Goal: Task Accomplishment & Management: Complete application form

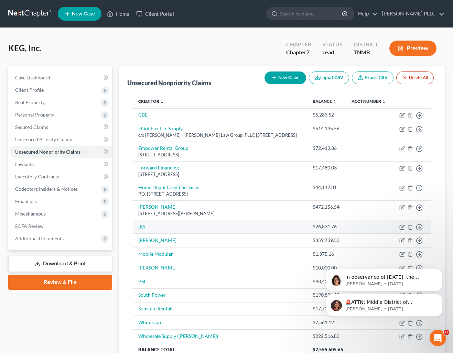
click at [142, 229] on link "IRS" at bounding box center [141, 227] width 7 height 6
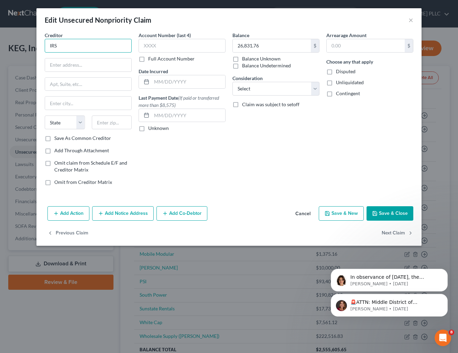
click at [73, 43] on input "IRS" at bounding box center [88, 46] width 87 height 14
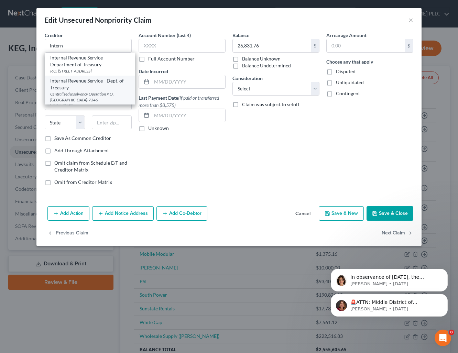
click at [85, 85] on div "Internal Revenue Service - Dept. of Treasury" at bounding box center [89, 84] width 79 height 14
type input "Internal Revenue Service - Dept. of Treasury"
type input "Centralized Insolvency Operation"
type input "P.O. Box 7346"
type input "[GEOGRAPHIC_DATA]"
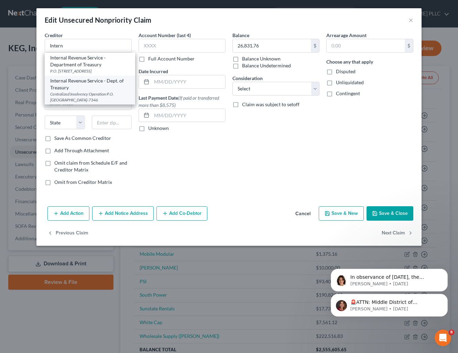
select select "39"
type input "19101-7346"
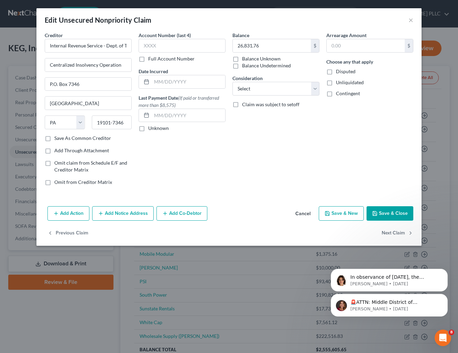
click at [336, 72] on label "Disputed" at bounding box center [346, 71] width 20 height 7
click at [339, 72] on input "Disputed" at bounding box center [341, 70] width 4 height 4
checkbox input "true"
click at [336, 80] on label "Unliquidated" at bounding box center [350, 82] width 28 height 7
click at [339, 80] on input "Unliquidated" at bounding box center [341, 81] width 4 height 4
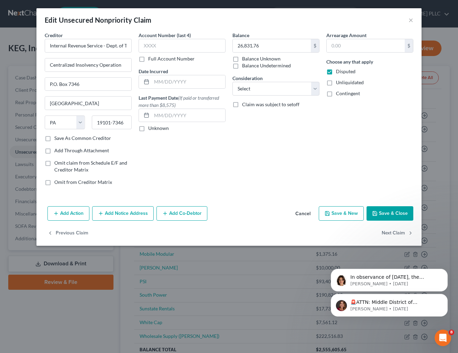
checkbox input "true"
click at [336, 93] on label "Contingent" at bounding box center [348, 93] width 24 height 7
click at [339, 93] on input "Contingent" at bounding box center [341, 92] width 4 height 4
checkbox input "true"
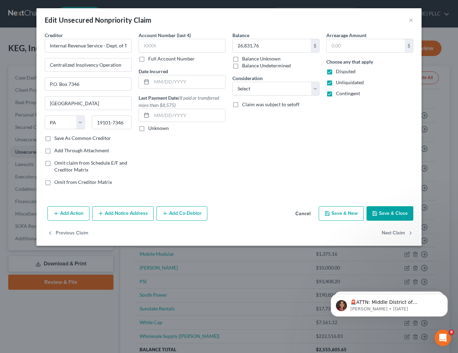
click at [308, 214] on button "Cancel" at bounding box center [303, 214] width 26 height 14
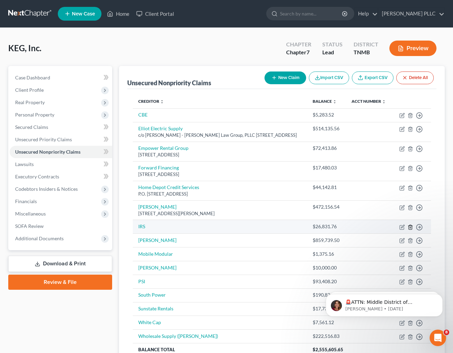
click at [411, 228] on line "button" at bounding box center [411, 227] width 0 height 1
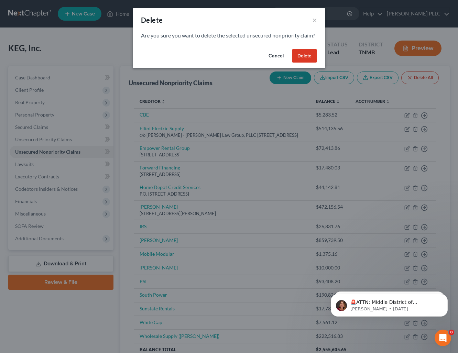
click at [310, 63] on button "Delete" at bounding box center [304, 56] width 25 height 14
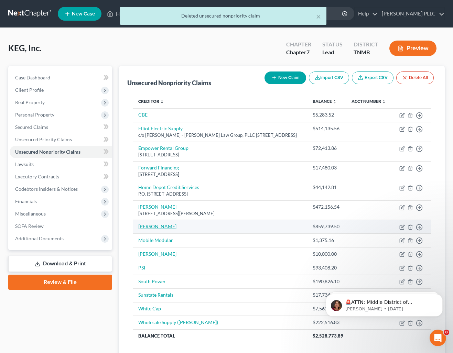
click at [149, 229] on link "[PERSON_NAME]" at bounding box center [157, 227] width 38 height 6
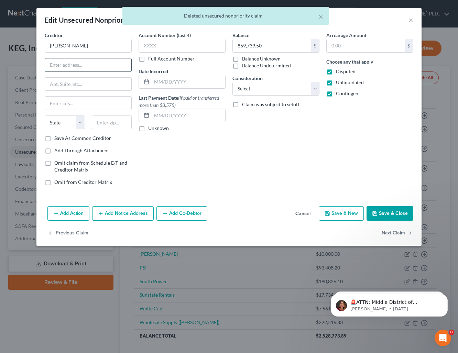
click at [85, 63] on input "text" at bounding box center [88, 64] width 86 height 13
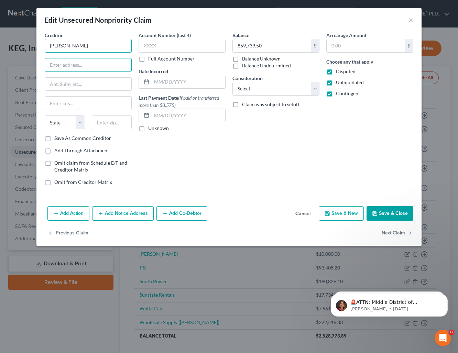
click at [81, 47] on input "[PERSON_NAME]" at bounding box center [88, 46] width 87 height 14
type input "[PERSON_NAME] - HMC Electric"
type input "[STREET_ADDRESS]"
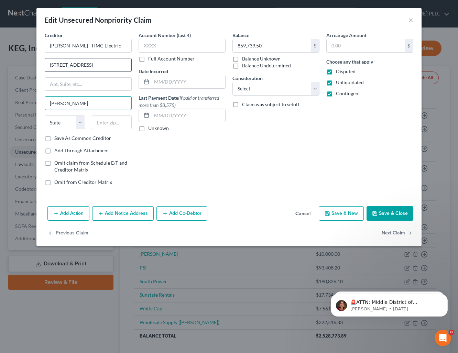
type input "[PERSON_NAME]"
select select "0"
type input "35980"
click at [388, 213] on button "Save & Close" at bounding box center [390, 213] width 47 height 14
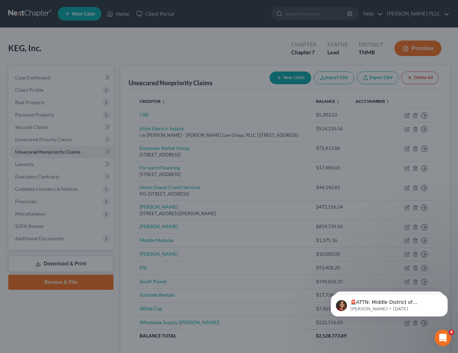
type input "0"
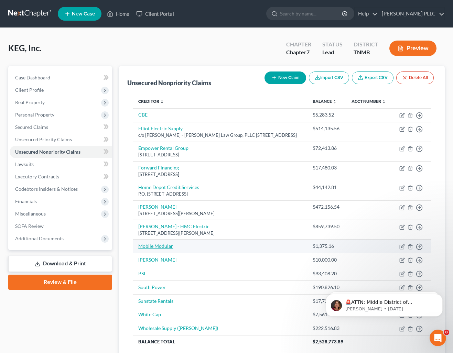
click at [162, 249] on link "Mobile Modular" at bounding box center [155, 246] width 35 height 6
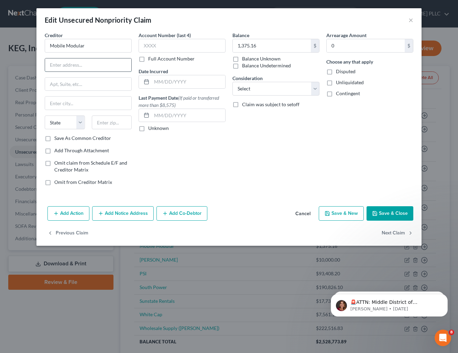
click at [74, 66] on input "text" at bounding box center [88, 64] width 86 height 13
type input "[STREET_ADDRESS]"
type input "Livermore"
select select "4"
type input "94551"
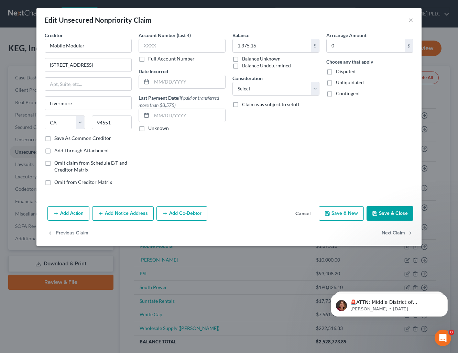
drag, startPoint x: 49, startPoint y: 139, endPoint x: 96, endPoint y: 144, distance: 47.7
click at [54, 139] on label "Save As Common Creditor" at bounding box center [82, 138] width 57 height 7
click at [57, 139] on input "Save As Common Creditor" at bounding box center [59, 137] width 4 height 4
click at [394, 212] on button "Save & Close" at bounding box center [390, 213] width 47 height 14
checkbox input "false"
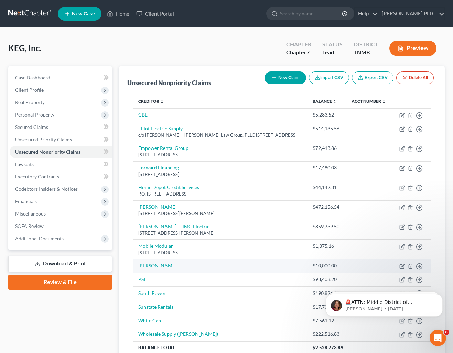
click at [146, 269] on link "[PERSON_NAME]" at bounding box center [157, 266] width 38 height 6
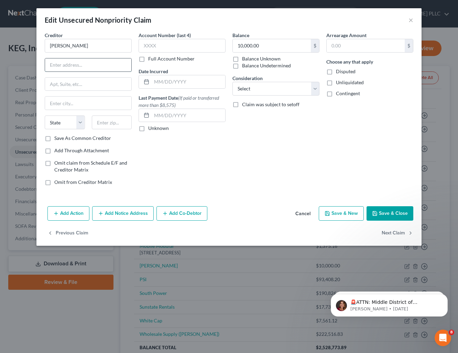
click at [77, 61] on input "text" at bounding box center [88, 64] width 86 height 13
click at [69, 44] on input "[PERSON_NAME]" at bounding box center [88, 46] width 87 height 14
type input "[PERSON_NAME] Electric Inc."
type input "2"
type input "[STREET_ADDRESS]"
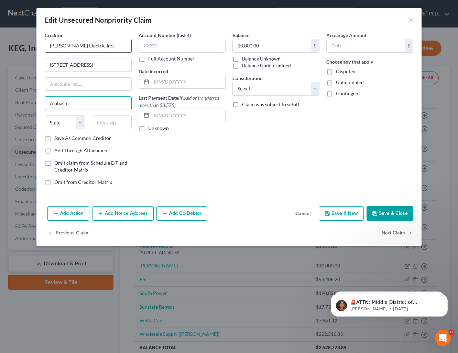
type input "Alabaster"
select select "0"
type input "35007"
click at [54, 140] on label "Save As Common Creditor" at bounding box center [82, 138] width 57 height 7
click at [57, 139] on input "Save As Common Creditor" at bounding box center [59, 137] width 4 height 4
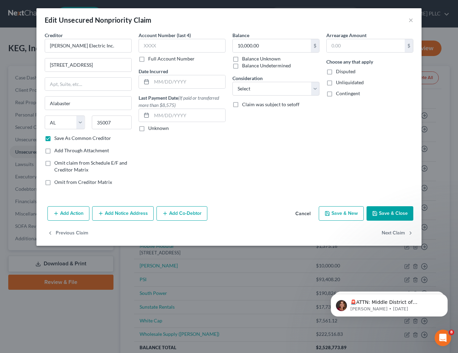
click at [390, 211] on button "Save & Close" at bounding box center [390, 213] width 47 height 14
checkbox input "false"
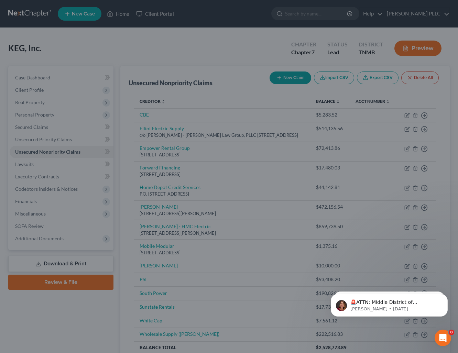
type input "0"
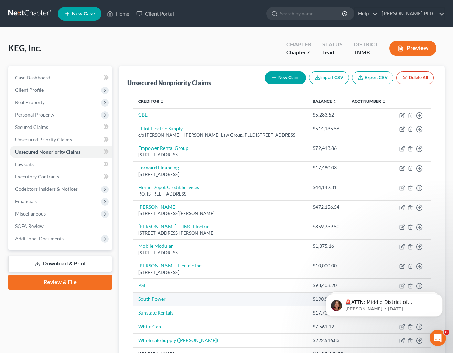
click at [158, 302] on link "South Power" at bounding box center [152, 299] width 28 height 6
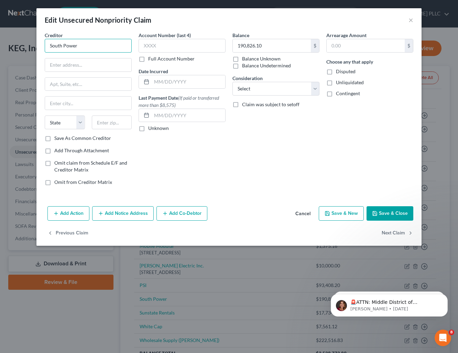
click at [88, 45] on input "South Power" at bounding box center [88, 46] width 87 height 14
type input "South Power Electric, LLC"
click at [67, 64] on input "text" at bounding box center [88, 64] width 86 height 13
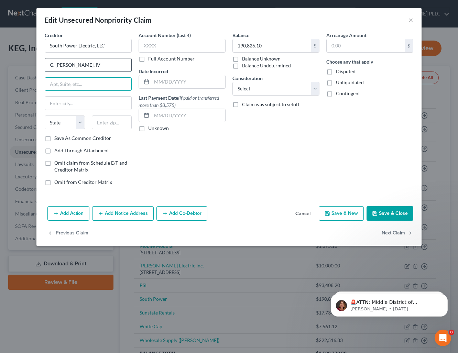
click at [49, 65] on input "G. [PERSON_NAME], IV" at bounding box center [88, 64] width 86 height 13
type input "c/o G. [PERSON_NAME], IV"
click at [53, 84] on input "text" at bounding box center [88, 84] width 86 height 13
type input "[STREET_ADDRESS][PERSON_NAME][PERSON_NAME]"
click at [54, 102] on input "text" at bounding box center [88, 103] width 86 height 13
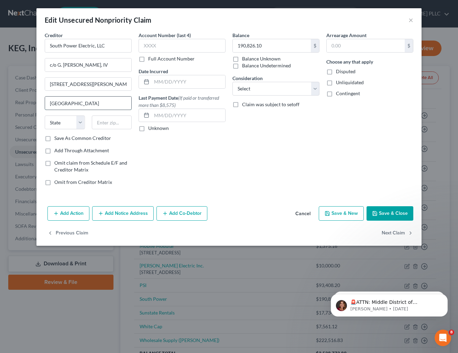
type input "[GEOGRAPHIC_DATA]"
select select "44"
type input "37205"
click at [54, 140] on label "Save As Common Creditor" at bounding box center [82, 138] width 57 height 7
click at [57, 139] on input "Save As Common Creditor" at bounding box center [59, 137] width 4 height 4
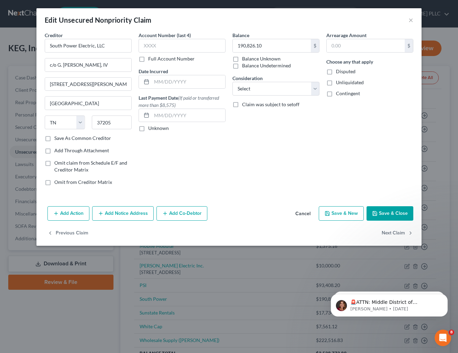
checkbox input "true"
drag, startPoint x: 332, startPoint y: 71, endPoint x: 334, endPoint y: 75, distance: 4.8
click at [336, 71] on label "Disputed" at bounding box center [346, 71] width 20 height 7
click at [339, 71] on input "Disputed" at bounding box center [341, 70] width 4 height 4
checkbox input "true"
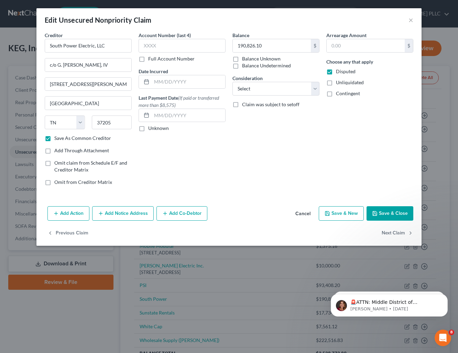
drag, startPoint x: 328, startPoint y: 80, endPoint x: 335, endPoint y: 90, distance: 12.4
click at [336, 80] on label "Unliquidated" at bounding box center [350, 82] width 28 height 7
click at [339, 80] on input "Unliquidated" at bounding box center [341, 81] width 4 height 4
checkbox input "true"
click at [336, 95] on label "Contingent" at bounding box center [348, 93] width 24 height 7
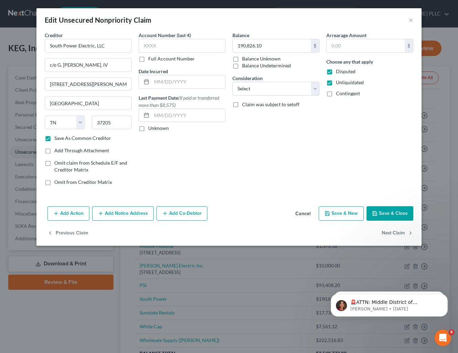
click at [339, 95] on input "Contingent" at bounding box center [341, 92] width 4 height 4
checkbox input "true"
click at [385, 212] on button "Save & Close" at bounding box center [390, 213] width 47 height 14
checkbox input "false"
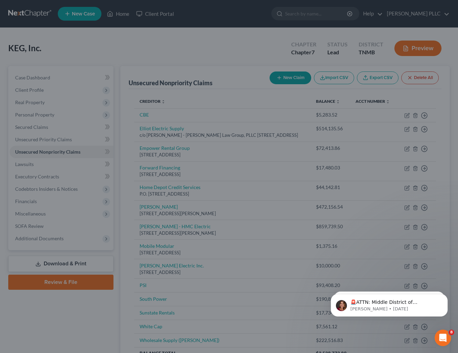
type input "0"
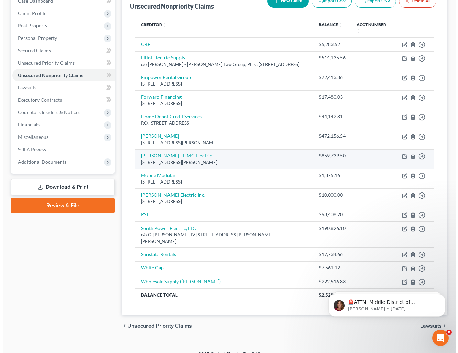
scroll to position [87, 0]
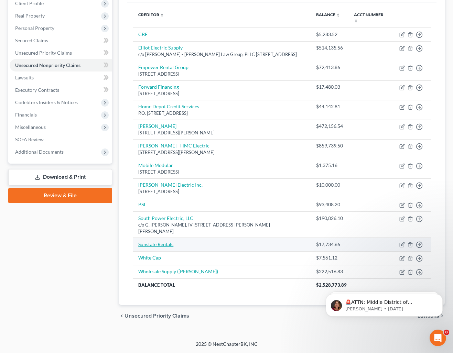
click at [157, 245] on link "Sunstate Rentals" at bounding box center [155, 244] width 35 height 6
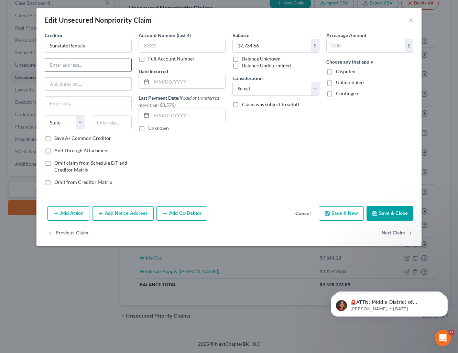
click at [67, 65] on input "text" at bounding box center [88, 64] width 86 height 13
type input "[STREET_ADDRESS][PERSON_NAME][US_STATE]"
type input "Phoenix"
click at [76, 123] on select "State [US_STATE] AK AR AZ CA CO CT DE DC [GEOGRAPHIC_DATA] [GEOGRAPHIC_DATA] GU…" at bounding box center [65, 123] width 40 height 14
select select "3"
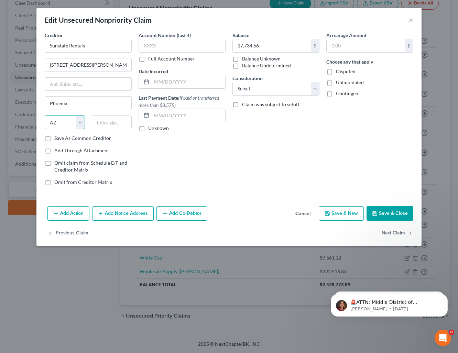
click at [45, 116] on select "State [US_STATE] AK AR AZ CA CO CT DE DC [GEOGRAPHIC_DATA] [GEOGRAPHIC_DATA] GU…" at bounding box center [65, 123] width 40 height 14
click at [109, 123] on input "text" at bounding box center [112, 123] width 40 height 14
type input "85034"
click at [206, 153] on div "Account Number (last 4) Full Account Number Date Incurred Last Payment Date (If…" at bounding box center [182, 112] width 94 height 160
click at [391, 215] on button "Save & Close" at bounding box center [390, 213] width 47 height 14
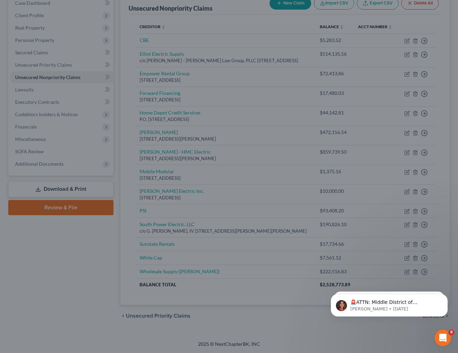
type input "0"
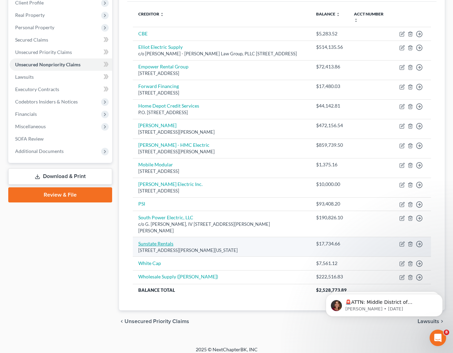
click at [157, 244] on link "Sunstate Rentals" at bounding box center [155, 244] width 35 height 6
select select "3"
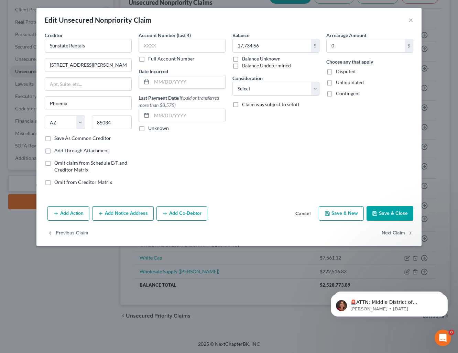
click at [54, 136] on label "Save As Common Creditor" at bounding box center [82, 138] width 57 height 7
click at [57, 136] on input "Save As Common Creditor" at bounding box center [59, 137] width 4 height 4
click at [388, 216] on button "Save & Close" at bounding box center [390, 213] width 47 height 14
checkbox input "false"
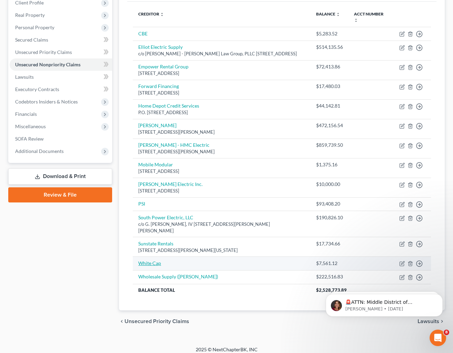
click at [153, 264] on link "White Cap" at bounding box center [149, 263] width 23 height 6
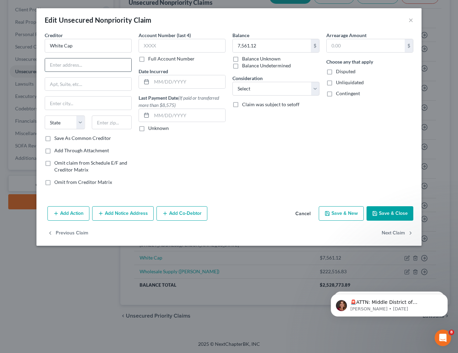
click at [69, 66] on input "text" at bounding box center [88, 64] width 86 height 13
type input "[STREET_ADDRESS]"
type input "Suite 100"
type input "Norcross"
select select "10"
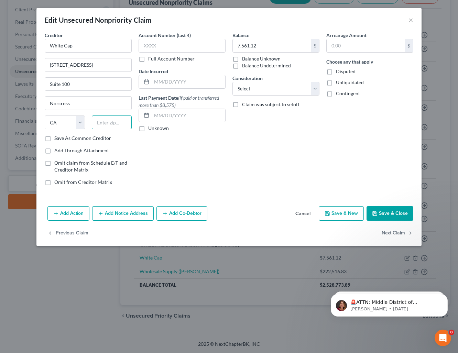
click at [114, 122] on input "text" at bounding box center [112, 123] width 40 height 14
type input "30071-4636"
click at [54, 139] on label "Save As Common Creditor" at bounding box center [82, 138] width 57 height 7
click at [57, 139] on input "Save As Common Creditor" at bounding box center [59, 137] width 4 height 4
click at [396, 214] on button "Save & Close" at bounding box center [390, 213] width 47 height 14
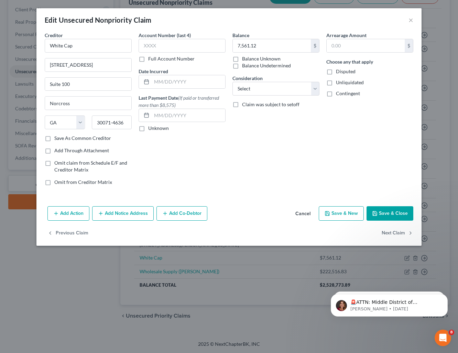
checkbox input "false"
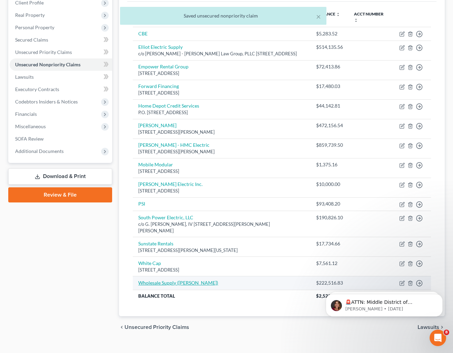
click at [172, 282] on link "Wholesale Supply ([PERSON_NAME])" at bounding box center [178, 283] width 80 height 6
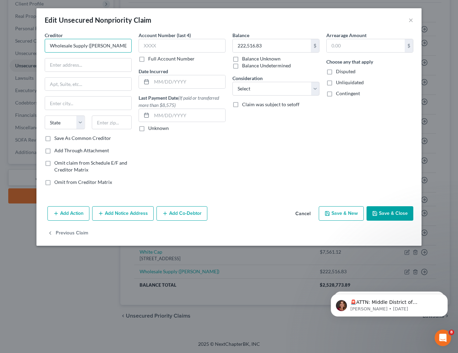
click at [122, 48] on input "Wholesale Supply ([PERSON_NAME])" at bounding box center [88, 46] width 87 height 14
click at [91, 63] on input "text" at bounding box center [88, 64] width 86 height 13
type input "Wholesale Supply"
type input "[STREET_ADDRESS][PERSON_NAME]"
click at [89, 105] on input "text" at bounding box center [88, 103] width 86 height 13
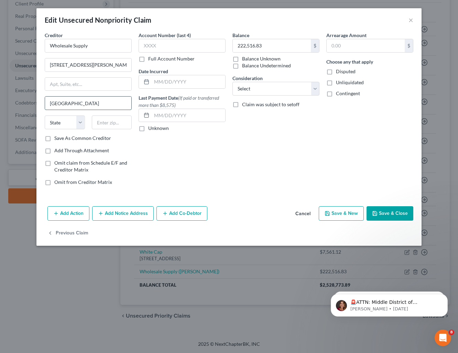
type input "[GEOGRAPHIC_DATA]"
select select "44"
type input "37311"
click at [336, 71] on label "Disputed" at bounding box center [346, 71] width 20 height 7
click at [339, 71] on input "Disputed" at bounding box center [341, 70] width 4 height 4
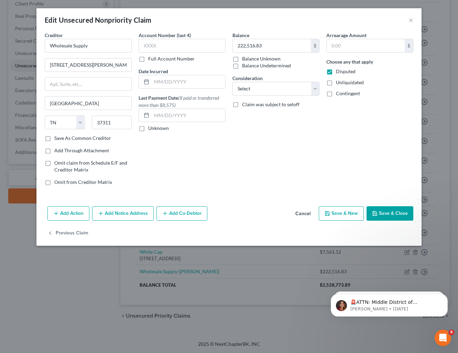
click at [336, 73] on label "Disputed" at bounding box center [346, 71] width 20 height 7
click at [339, 73] on input "Disputed" at bounding box center [341, 70] width 4 height 4
checkbox input "false"
click at [391, 218] on button "Save & Close" at bounding box center [390, 213] width 47 height 14
type input "0"
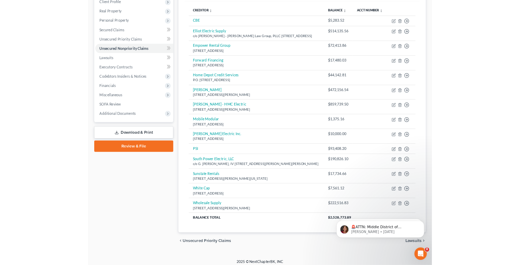
scroll to position [88, 0]
